Goal: Information Seeking & Learning: Learn about a topic

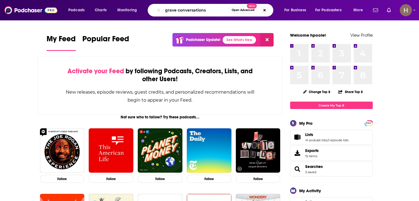
type input "grave conversations"
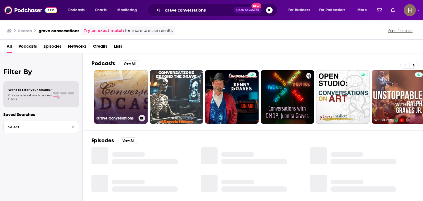
click at [123, 101] on link "Grave Conversations" at bounding box center [120, 96] width 53 height 53
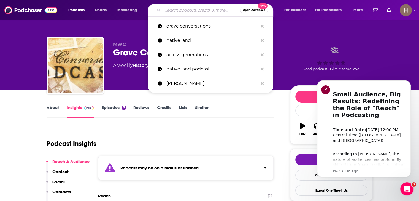
click at [181, 11] on input "Search podcasts, credits, & more..." at bounding box center [201, 10] width 77 height 9
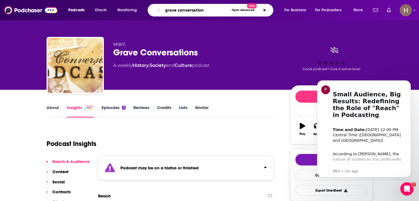
type input "grave conversations"
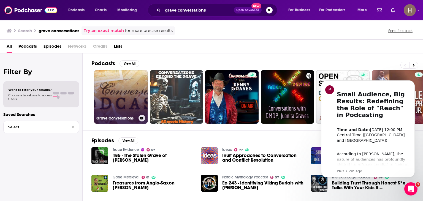
click at [113, 89] on link "Grave Conversations" at bounding box center [120, 96] width 53 height 53
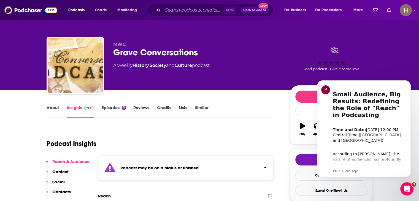
click at [104, 109] on link "Episodes 5" at bounding box center [113, 111] width 24 height 13
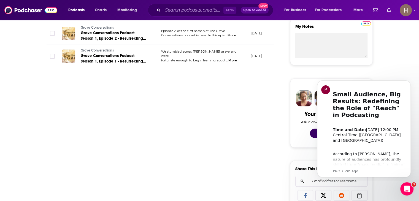
scroll to position [248, 0]
